Goal: Obtain resource: Obtain resource

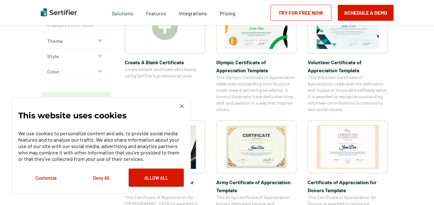
scroll to position [192, 0]
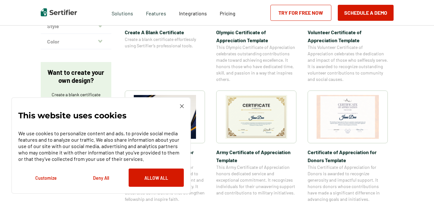
click at [252, 113] on img at bounding box center [256, 117] width 62 height 44
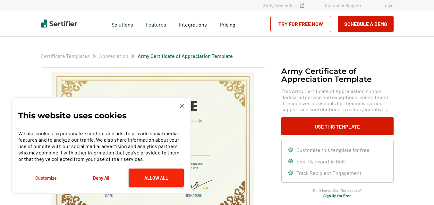
click at [145, 176] on button "Allow All" at bounding box center [155, 178] width 55 height 18
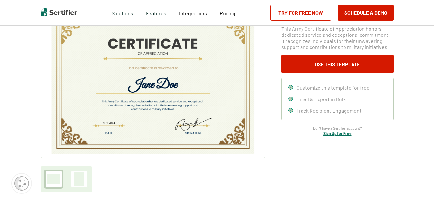
scroll to position [64, 0]
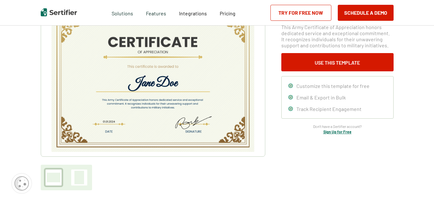
click at [303, 11] on link "Try for Free Now" at bounding box center [300, 13] width 61 height 16
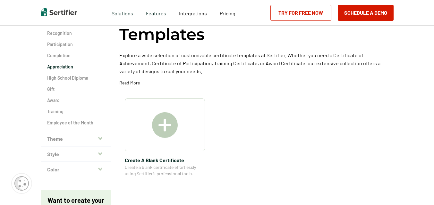
scroll to position [192, 0]
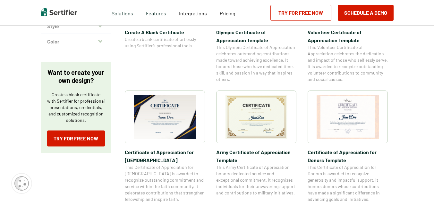
click at [351, 114] on img at bounding box center [347, 117] width 62 height 44
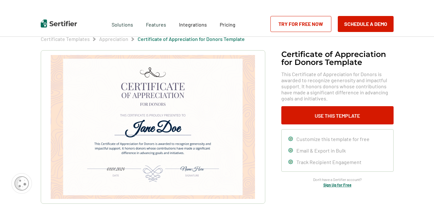
scroll to position [32, 0]
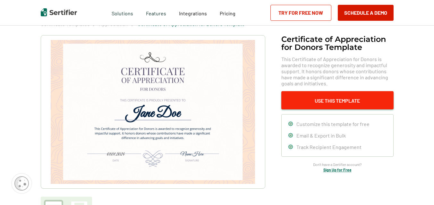
click at [326, 100] on button "Use This Template" at bounding box center [337, 100] width 112 height 18
